Goal: Obtain resource: Download file/media

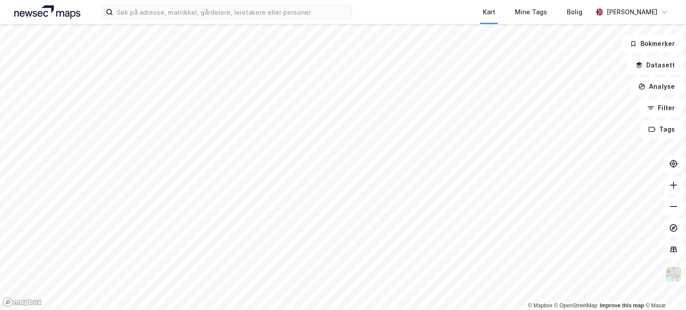
click at [70, 310] on html "Kart Mine Tags Bolig [PERSON_NAME] © Mapbox © OpenStreetMap Improve this map © …" at bounding box center [343, 155] width 686 height 310
click at [100, 310] on html "Kart Mine Tags Bolig [PERSON_NAME] © Mapbox © OpenStreetMap Improve this map © …" at bounding box center [343, 155] width 686 height 310
click at [123, 310] on html "Kart Mine Tags Bolig [PERSON_NAME] © Mapbox © OpenStreetMap Improve this map © …" at bounding box center [343, 155] width 686 height 310
click at [402, 15] on div "Kart Mine Tags Bolig [PERSON_NAME] © Mapbox © OpenStreetMap Improve this map © …" at bounding box center [343, 155] width 686 height 310
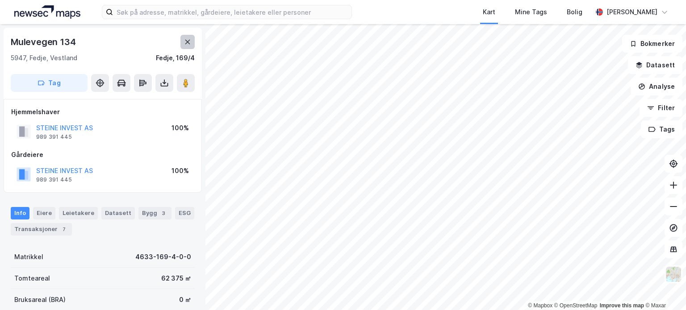
click at [189, 40] on icon at bounding box center [187, 42] width 5 height 4
click at [187, 38] on icon at bounding box center [187, 41] width 7 height 7
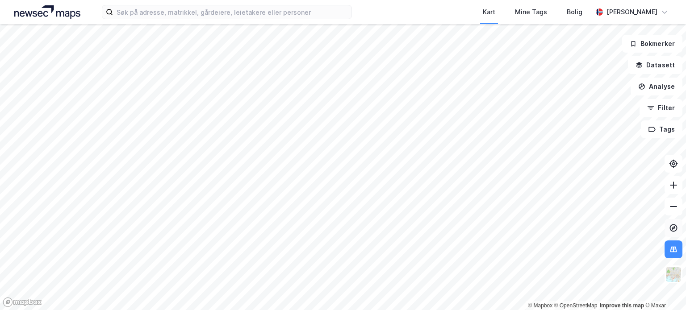
click at [673, 226] on icon at bounding box center [673, 228] width 9 height 9
click at [309, 310] on html "Kart Mine Tags Bolig [PERSON_NAME] © Mapbox © OpenStreetMap Improve this map © …" at bounding box center [343, 155] width 686 height 310
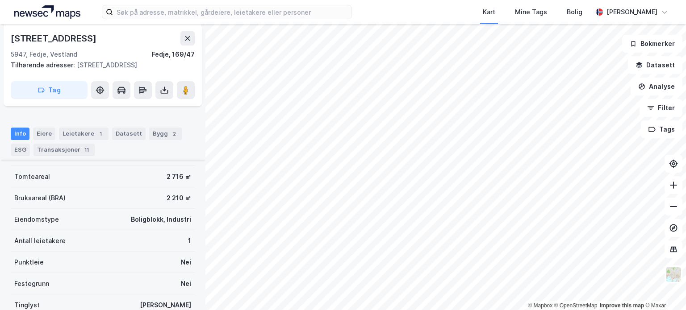
scroll to position [112, 0]
click at [82, 151] on div "11" at bounding box center [86, 150] width 9 height 9
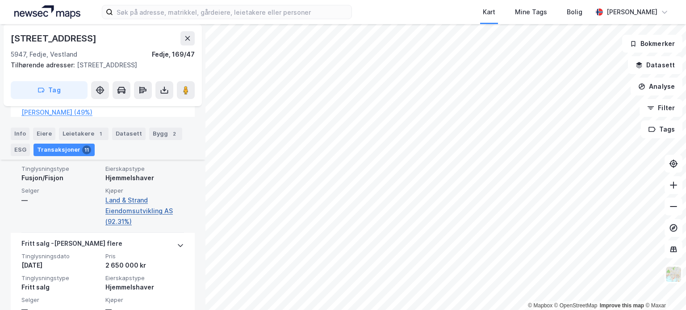
scroll to position [497, 0]
click at [127, 228] on link "Land & Strand Eiendomsutvikling AS (92.31%)" at bounding box center [144, 212] width 79 height 32
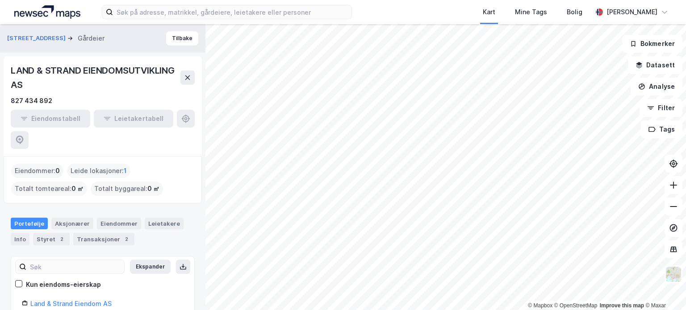
click at [105, 70] on div "LAND & STRAND EIENDOMSUTVIKLING AS" at bounding box center [96, 77] width 170 height 29
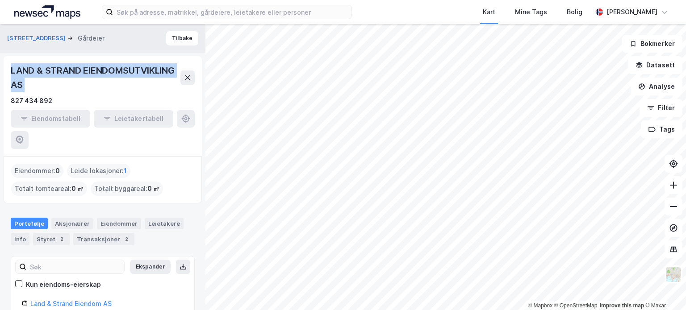
click at [105, 70] on div "LAND & STRAND EIENDOMSUTVIKLING AS" at bounding box center [96, 77] width 170 height 29
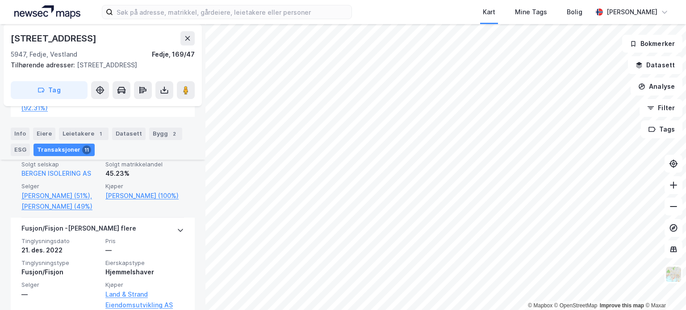
scroll to position [404, 0]
click at [127, 201] on link "[PERSON_NAME] (100%)" at bounding box center [144, 196] width 79 height 11
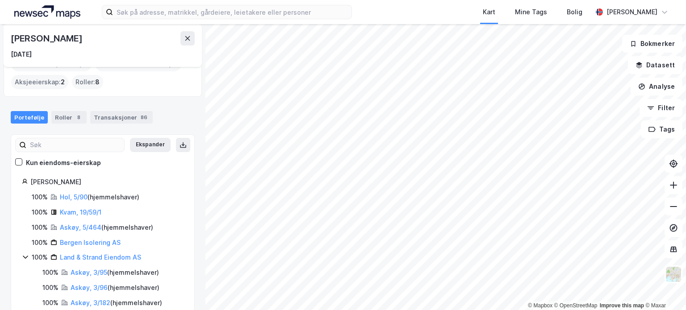
scroll to position [50, 0]
click at [67, 193] on link "Hol, 5/90" at bounding box center [74, 197] width 28 height 8
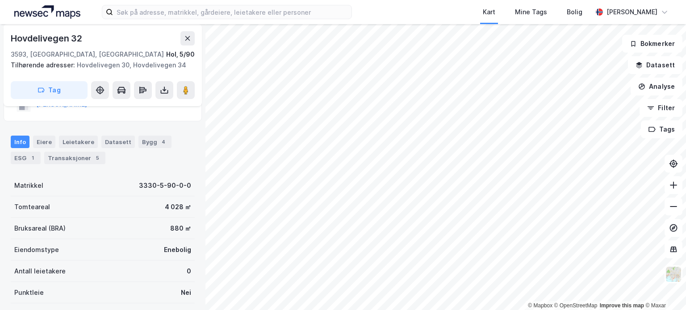
scroll to position [64, 0]
click at [75, 160] on div "Transaksjoner 5" at bounding box center [74, 158] width 61 height 12
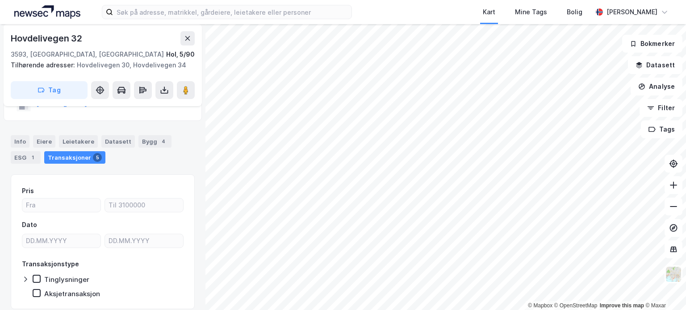
scroll to position [63, 0]
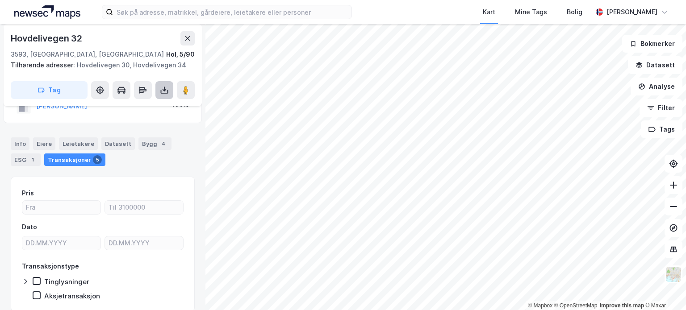
click at [165, 87] on icon at bounding box center [164, 90] width 9 height 9
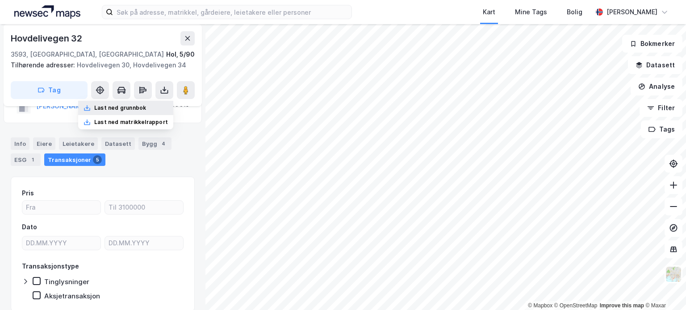
click at [151, 101] on div "Last ned grunnbok" at bounding box center [125, 108] width 95 height 14
click at [187, 178] on div "Kremmarholmen 43 [PERSON_NAME] [PERSON_NAME] 32 3593, [GEOGRAPHIC_DATA], [GEOGR…" at bounding box center [102, 167] width 205 height 286
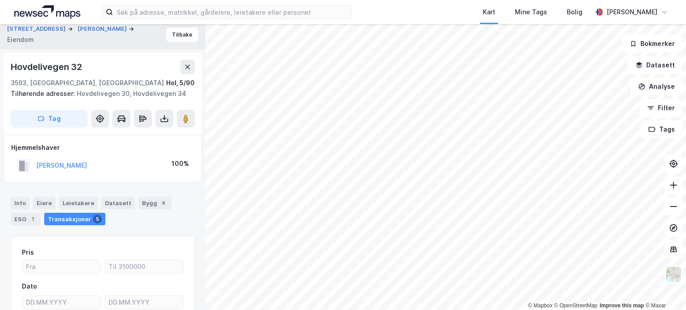
scroll to position [0, 0]
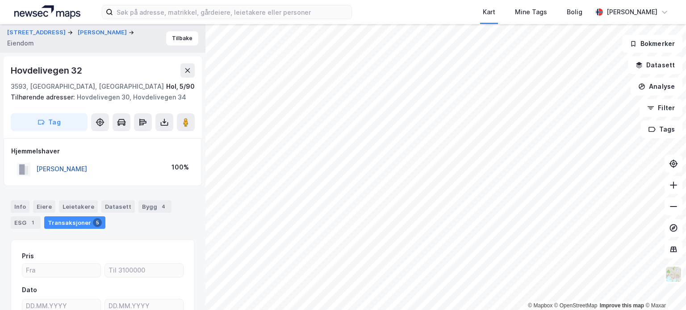
click at [0, 0] on button "[PERSON_NAME]" at bounding box center [0, 0] width 0 height 0
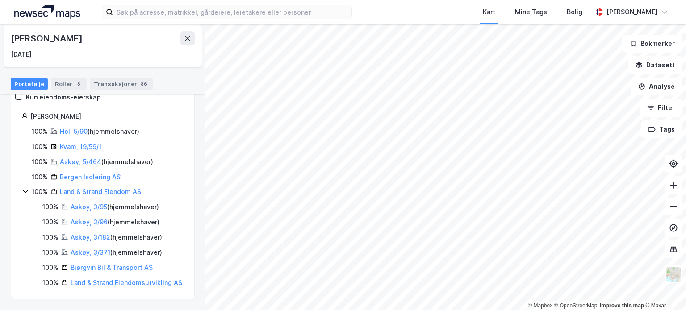
scroll to position [125, 0]
click at [192, 37] on button at bounding box center [187, 38] width 14 height 14
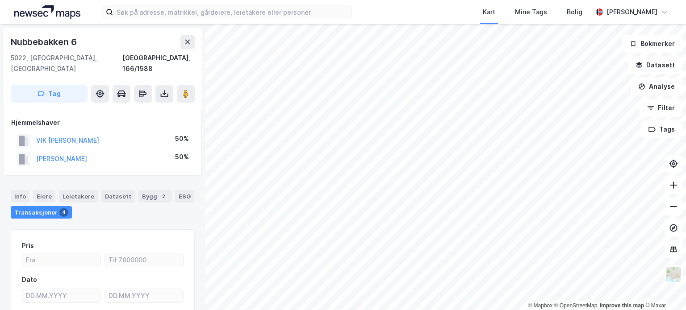
scroll to position [4, 0]
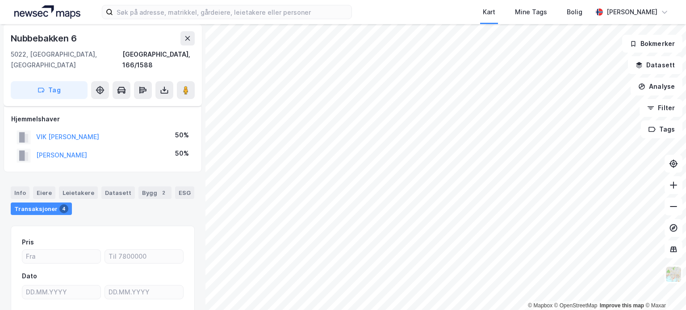
click at [51, 44] on div "Nubbebakken 6" at bounding box center [44, 38] width 67 height 14
copy div "Nubbebakken 6"
click at [186, 38] on icon at bounding box center [187, 38] width 7 height 7
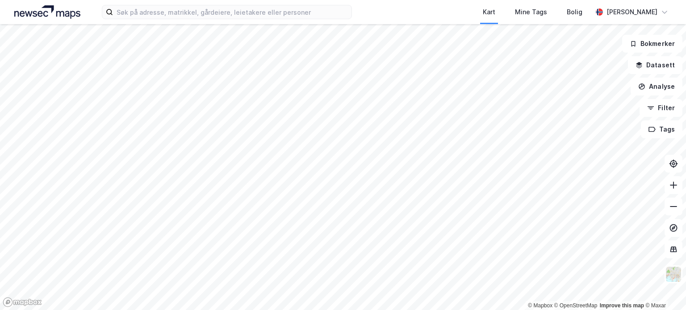
click at [163, 310] on html "Kart Mine Tags Bolig [PERSON_NAME] © Mapbox © OpenStreetMap Improve this map © …" at bounding box center [343, 155] width 686 height 310
click at [673, 225] on icon at bounding box center [674, 228] width 8 height 8
click at [675, 230] on icon at bounding box center [673, 228] width 9 height 9
click at [273, 310] on html "Kart Mine Tags Bolig [PERSON_NAME] © Mapbox © OpenStreetMap Improve this map © …" at bounding box center [343, 155] width 686 height 310
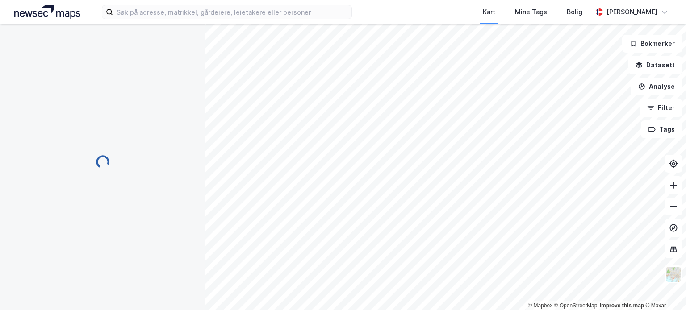
scroll to position [4, 0]
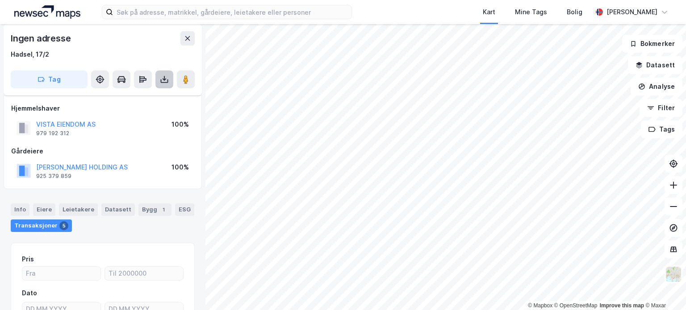
click at [164, 77] on icon at bounding box center [164, 78] width 1 height 5
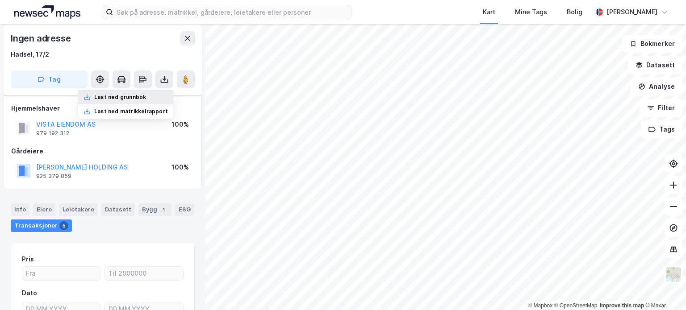
click at [126, 99] on div "Last ned grunnbok" at bounding box center [120, 97] width 52 height 7
